Goal: Check status: Check status

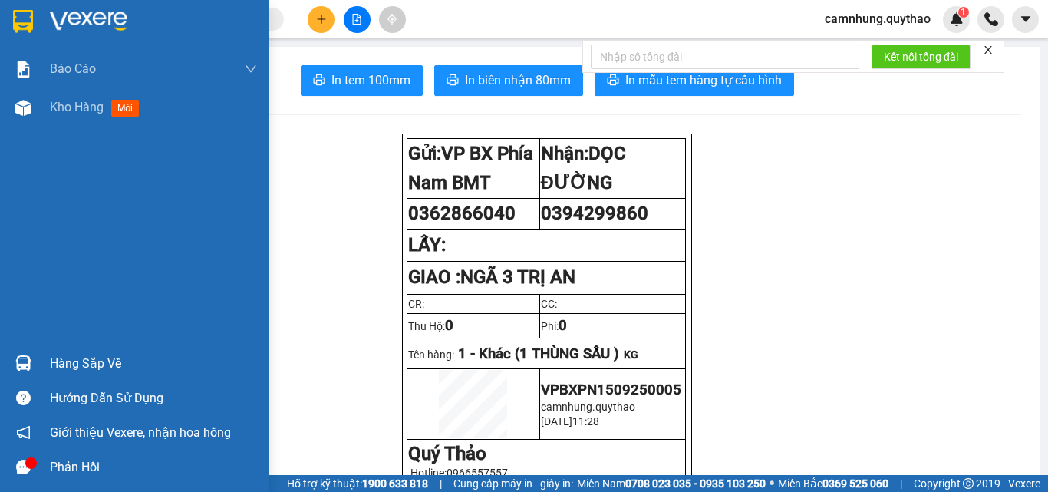
click at [103, 101] on span "Kho hàng" at bounding box center [77, 107] width 54 height 15
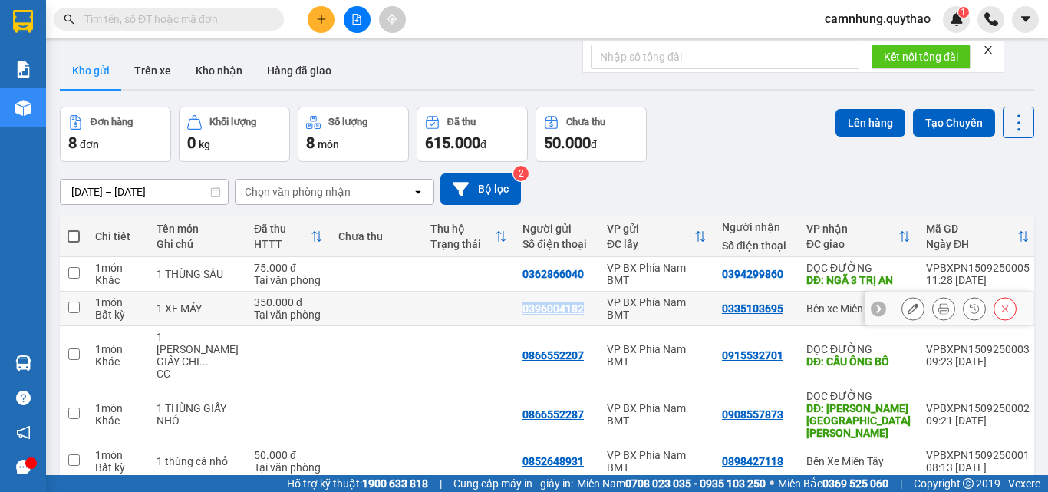
copy div "0396004182"
drag, startPoint x: 491, startPoint y: 311, endPoint x: 555, endPoint y: 309, distance: 64.5
click at [555, 309] on td "0396004182" at bounding box center [557, 308] width 84 height 35
checkbox input "true"
